Goal: Find contact information: Find contact information

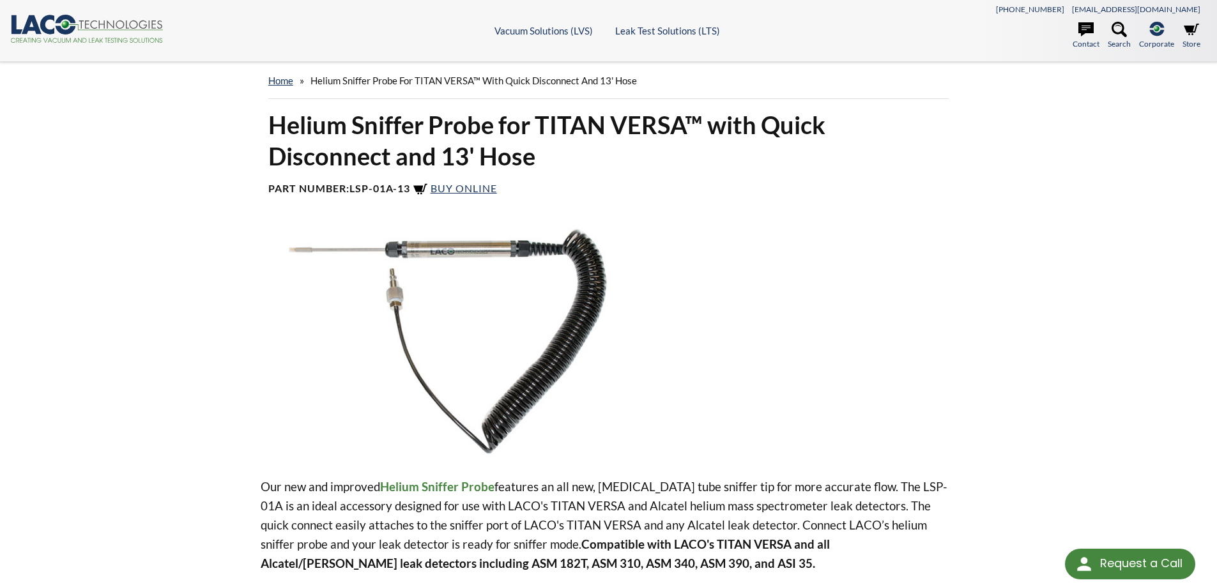
click at [453, 528] on p "Our new and improved Helium Sniffer Probe features an all new, [MEDICAL_DATA] t…" at bounding box center [609, 525] width 696 height 96
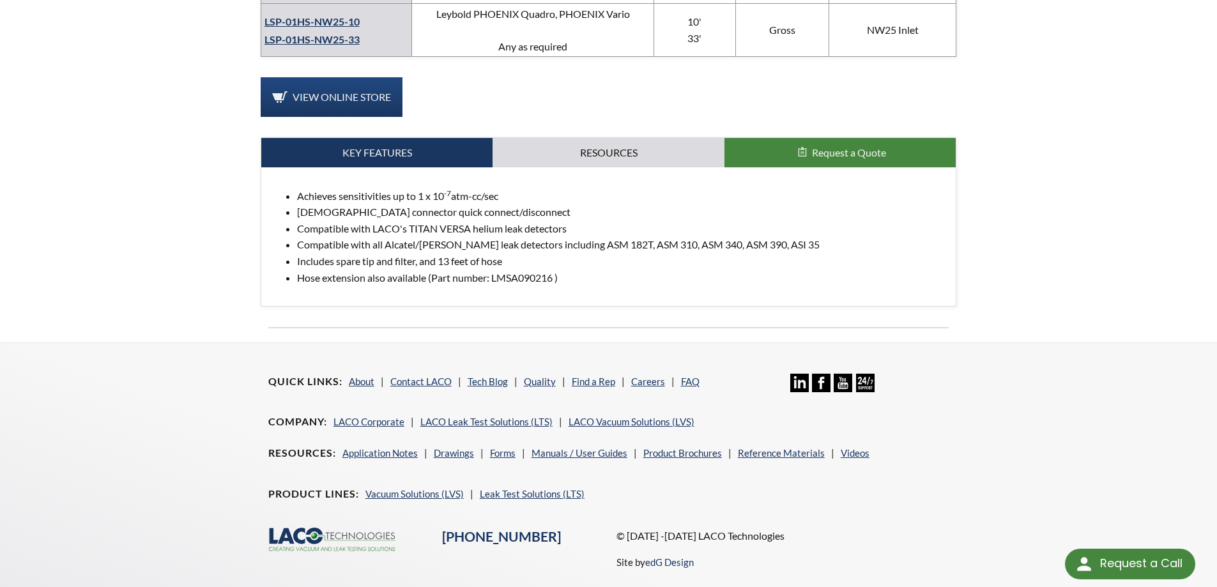
scroll to position [941, 0]
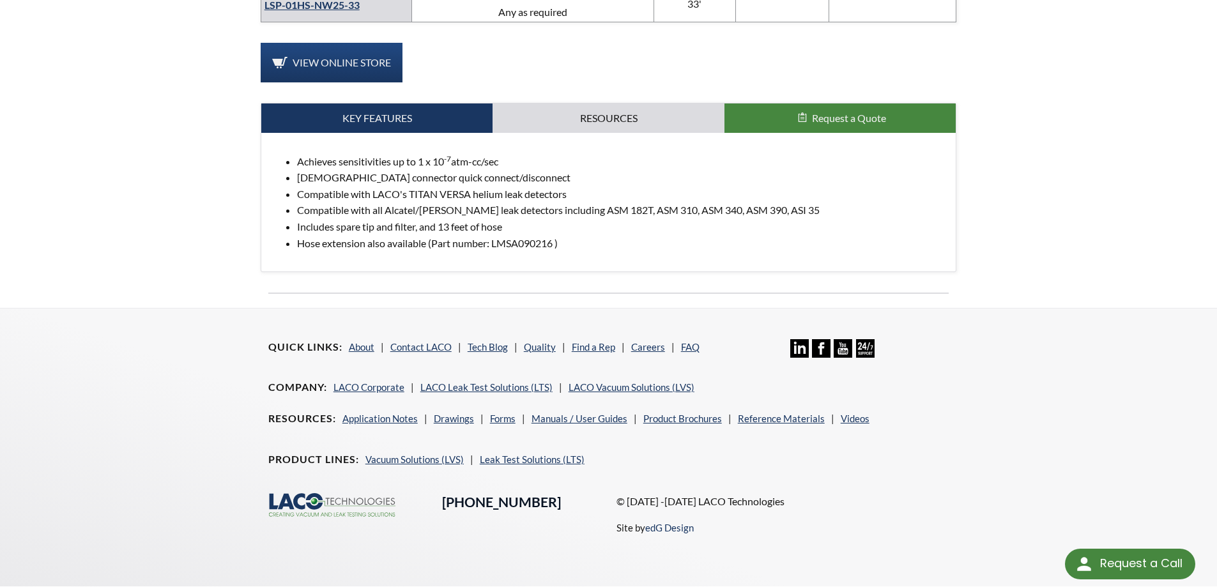
click at [504, 494] on link "[PHONE_NUMBER]" at bounding box center [501, 502] width 119 height 17
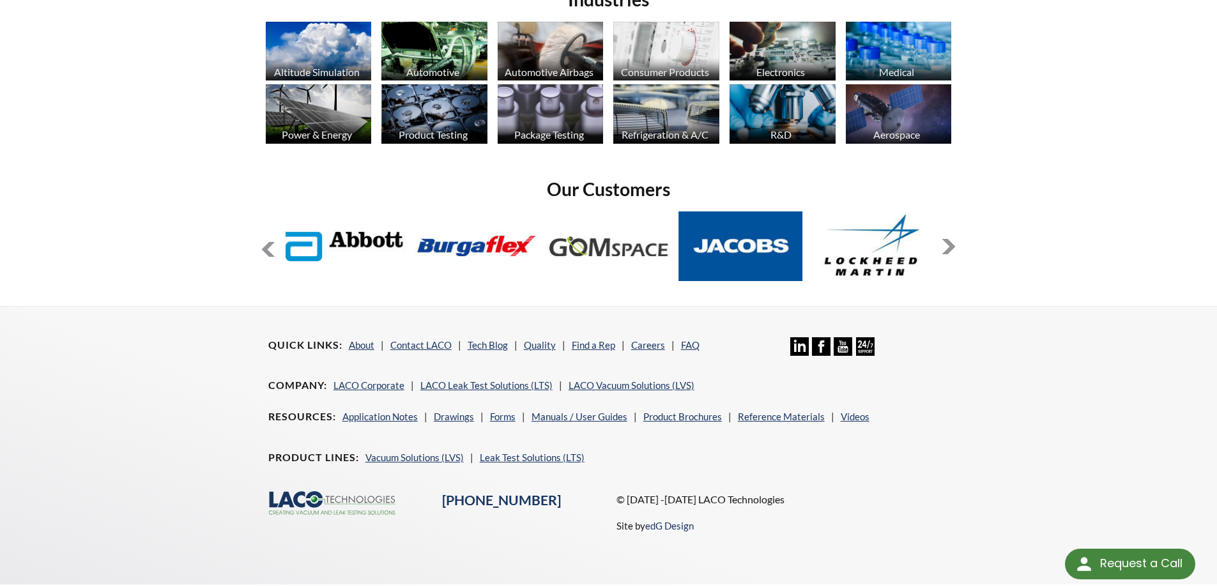
scroll to position [1037, 0]
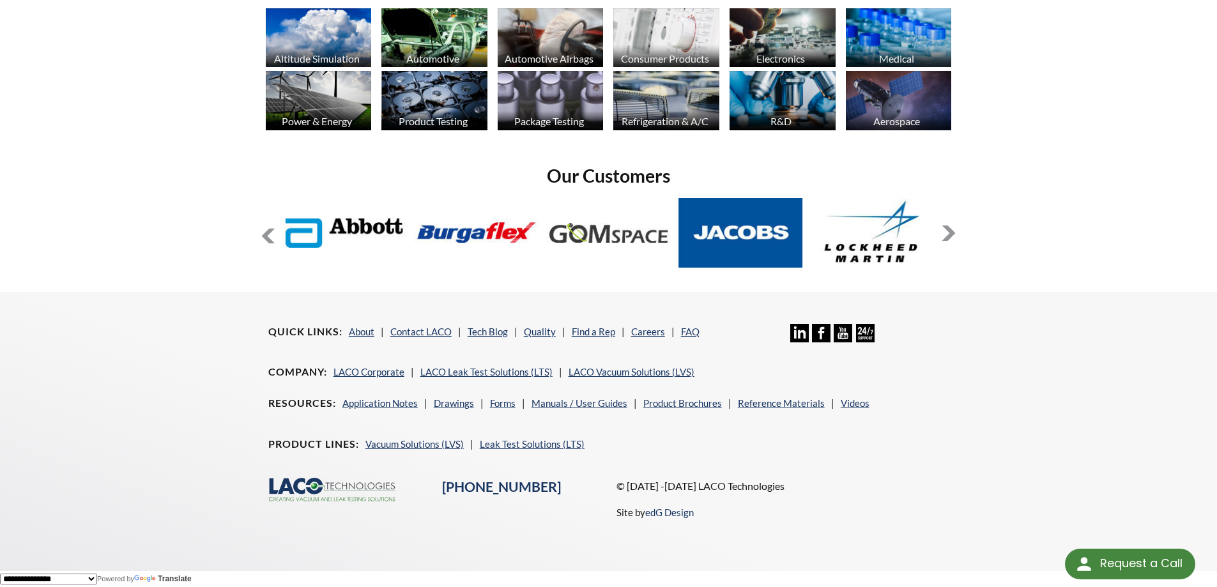
click at [547, 514] on div ".cls-1{fill:#193661;}.cls-2{fill:#58595b;}.cls-3{fill:url(#radial-gradient);}.c…" at bounding box center [609, 509] width 696 height 63
drag, startPoint x: 629, startPoint y: 486, endPoint x: 688, endPoint y: 490, distance: 59.0
click at [688, 490] on p "© [DATE] -[DATE] LACO Technologies" at bounding box center [783, 486] width 333 height 17
drag, startPoint x: 629, startPoint y: 484, endPoint x: 773, endPoint y: 480, distance: 144.4
click at [773, 480] on p "© [DATE] -[DATE] LACO Technologies" at bounding box center [783, 486] width 333 height 17
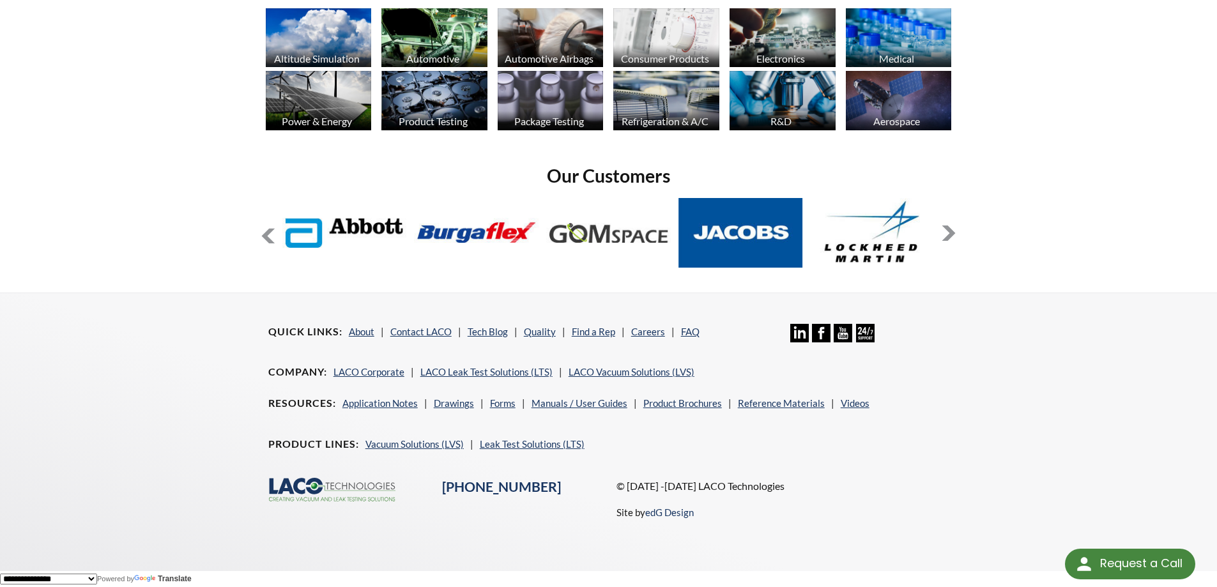
click at [546, 457] on ul "Product Lines Vacuum Solutions (LVS) Leak Test Solutions (LTS)" at bounding box center [429, 448] width 323 height 25
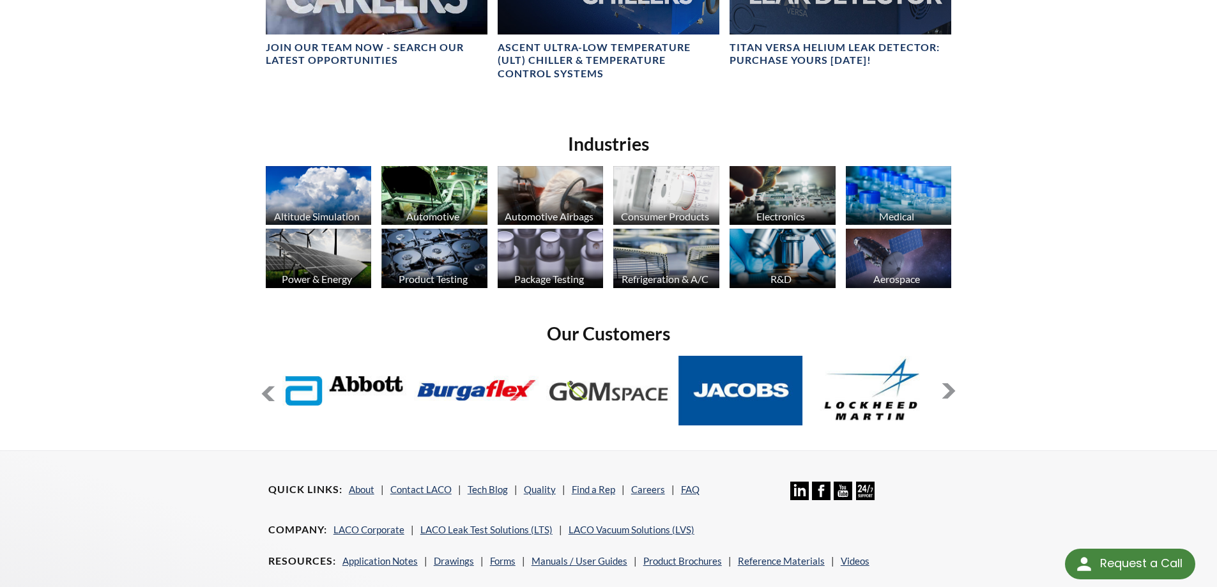
scroll to position [845, 0]
